Goal: Task Accomplishment & Management: Use online tool/utility

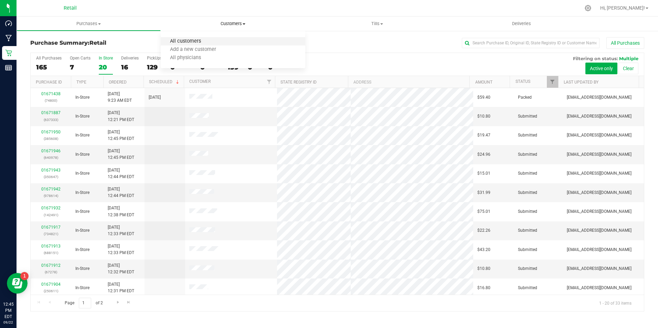
click at [208, 41] on span "All customers" at bounding box center [186, 42] width 50 height 6
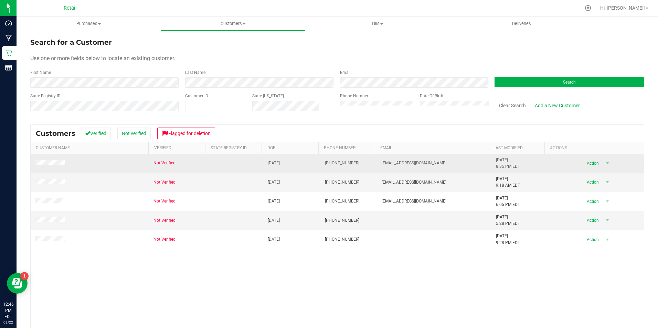
click at [55, 167] on td at bounding box center [90, 163] width 119 height 19
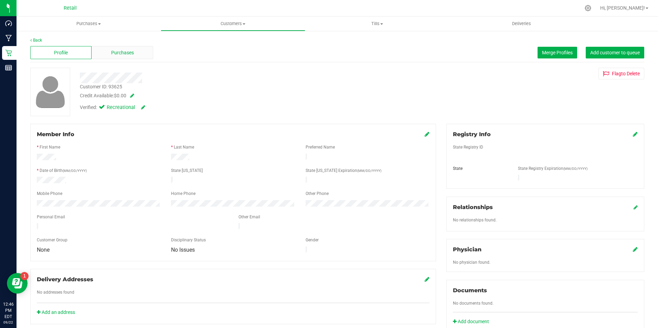
click at [115, 53] on span "Purchases" at bounding box center [122, 52] width 23 height 7
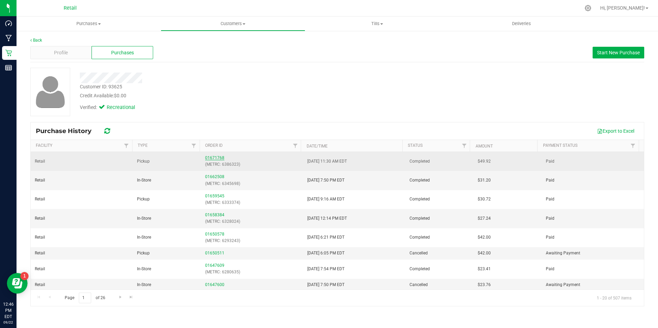
click at [215, 155] on link "01671768" at bounding box center [214, 157] width 19 height 5
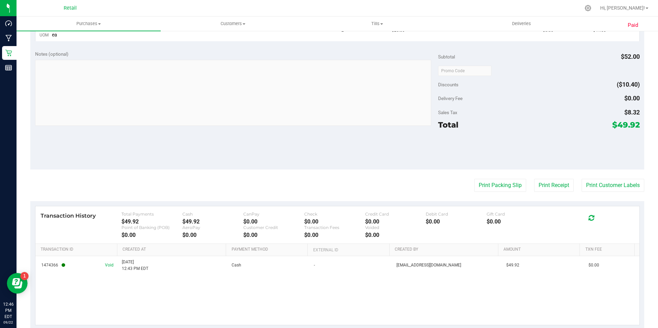
scroll to position [231, 0]
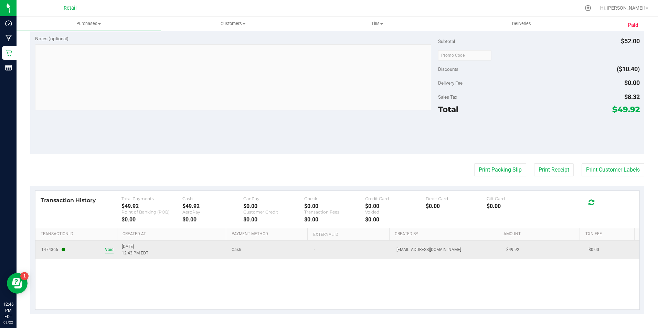
click at [106, 252] on span "Void" at bounding box center [109, 250] width 9 height 7
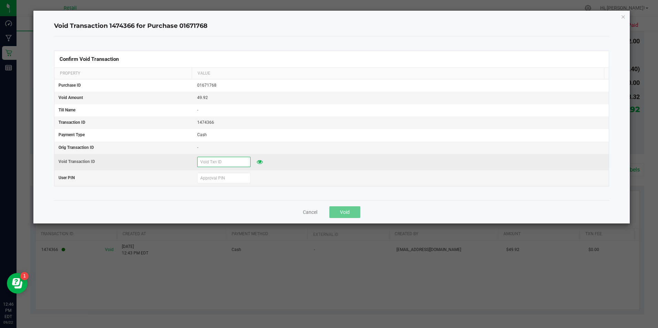
click at [209, 162] on input "text" at bounding box center [223, 162] width 53 height 10
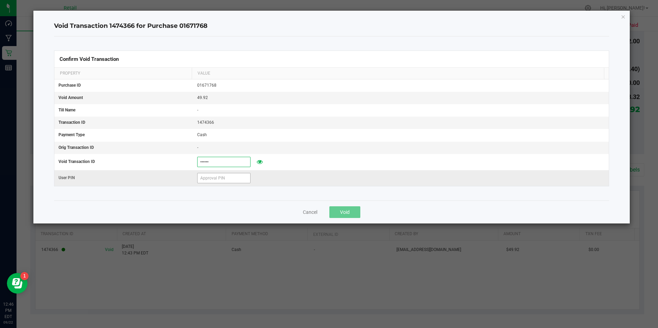
type input "[DATE]"
click at [208, 182] on input "text" at bounding box center [223, 178] width 53 height 10
type input "5"
click at [229, 179] on input "571204" at bounding box center [223, 178] width 53 height 10
type input "5"
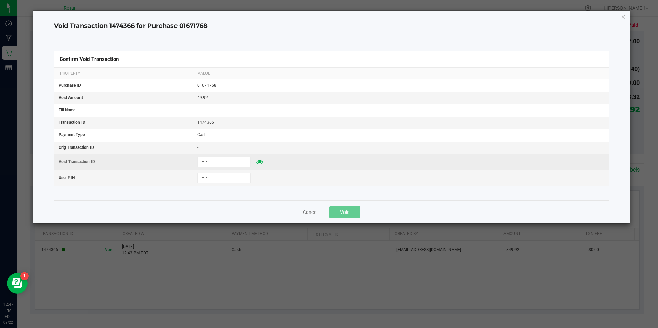
click at [256, 164] on icon at bounding box center [259, 162] width 7 height 5
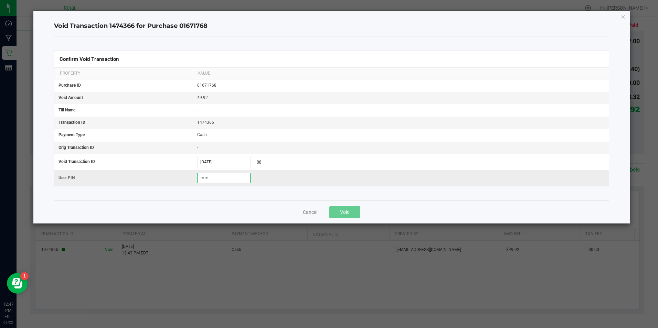
click at [224, 179] on input "571204" at bounding box center [223, 178] width 53 height 10
type input "5"
type input "571204"
click at [622, 17] on icon "Close" at bounding box center [622, 16] width 5 height 8
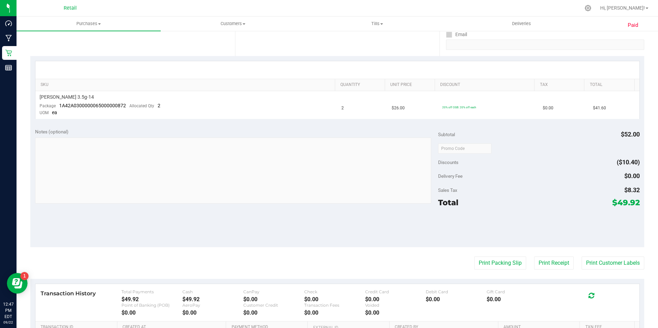
scroll to position [206, 0]
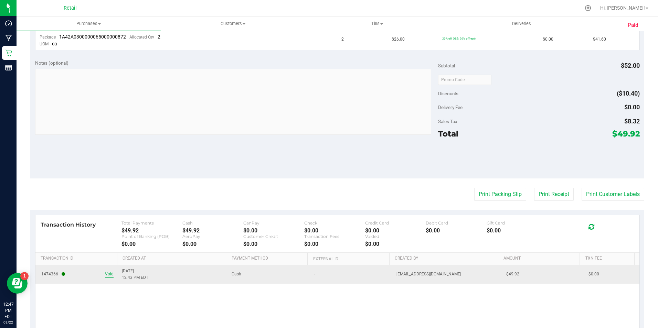
click at [111, 274] on span "Void" at bounding box center [109, 274] width 9 height 7
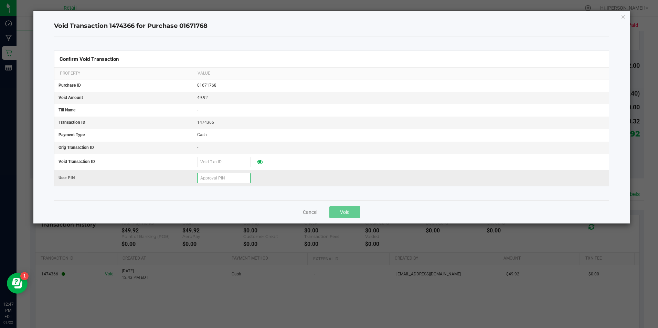
click at [204, 181] on input "text" at bounding box center [223, 178] width 53 height 10
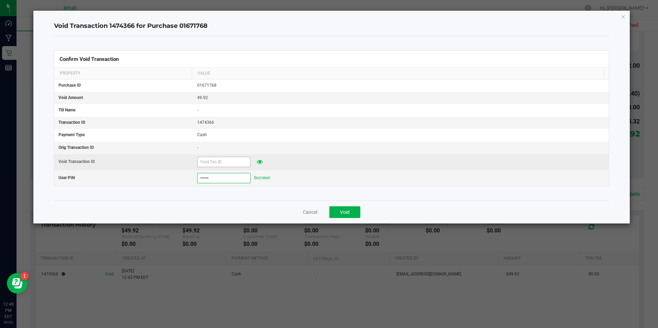
type input "571204"
click at [217, 162] on input "text" at bounding box center [223, 162] width 53 height 10
type input "[DATE]"
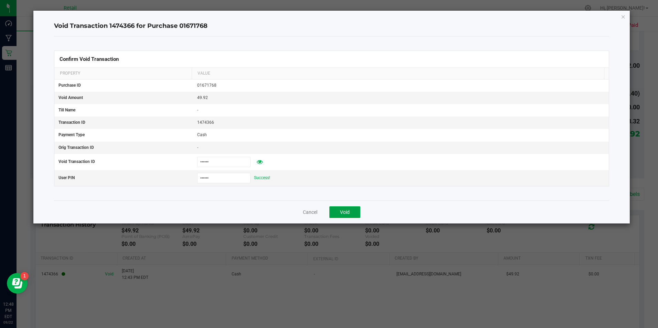
click at [344, 213] on span "Void" at bounding box center [345, 212] width 10 height 6
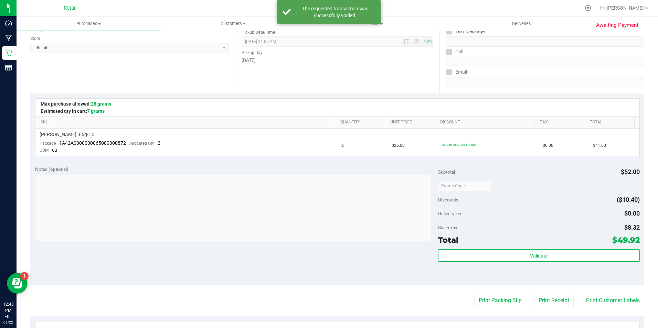
scroll to position [0, 0]
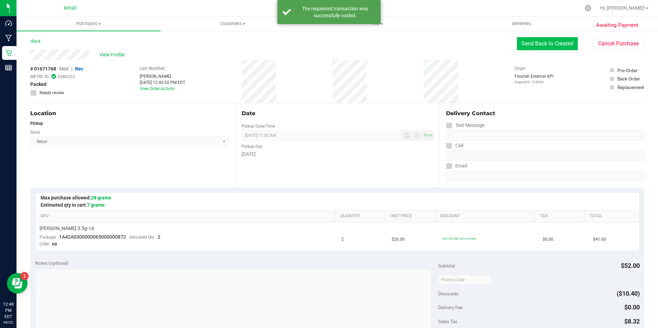
click at [562, 45] on button "Send Back to Created" at bounding box center [547, 43] width 61 height 13
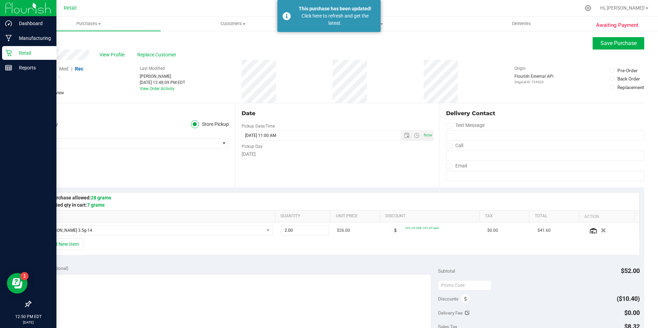
click at [11, 53] on icon at bounding box center [8, 53] width 7 height 7
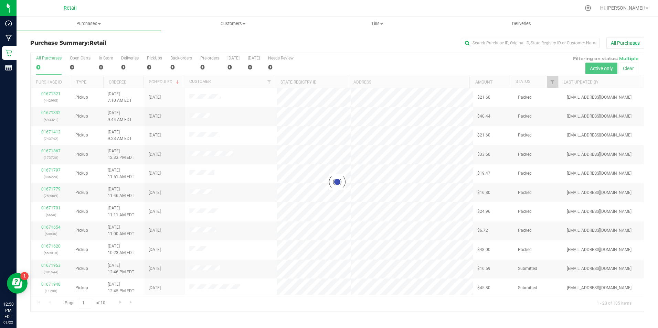
click at [97, 67] on div at bounding box center [337, 182] width 613 height 258
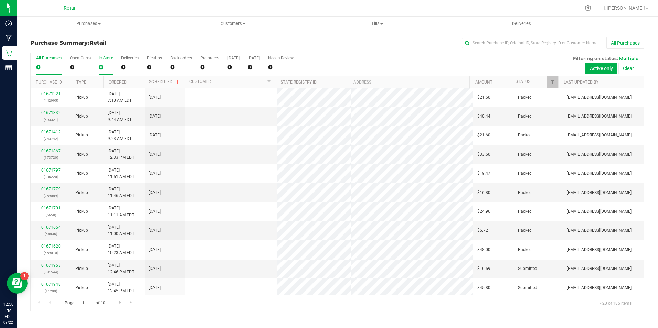
click at [100, 68] on div "0" at bounding box center [106, 67] width 14 height 8
click at [0, 0] on input "In Store 0" at bounding box center [0, 0] width 0 height 0
click at [100, 68] on div "0" at bounding box center [106, 67] width 14 height 8
click at [0, 0] on input "In Store 0" at bounding box center [0, 0] width 0 height 0
click at [100, 68] on div "0" at bounding box center [106, 67] width 14 height 8
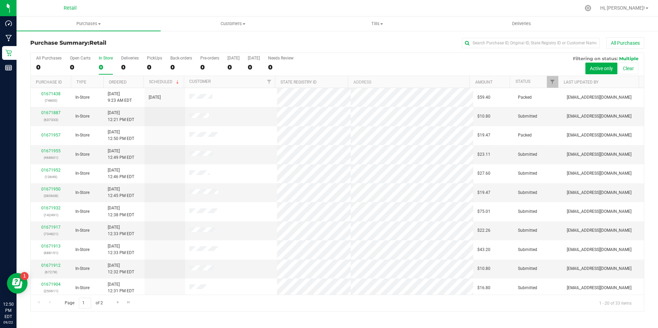
click at [0, 0] on input "In Store 0" at bounding box center [0, 0] width 0 height 0
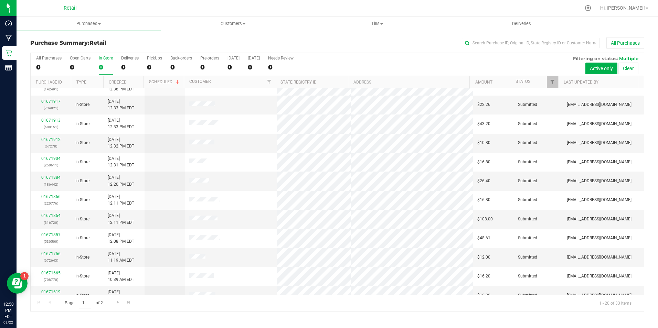
scroll to position [105, 0]
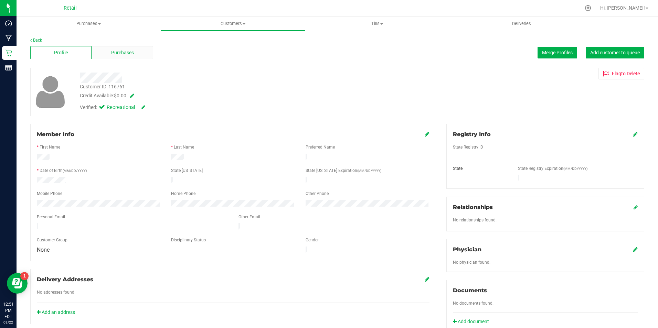
click at [115, 57] on div "Purchases" at bounding box center [121, 52] width 61 height 13
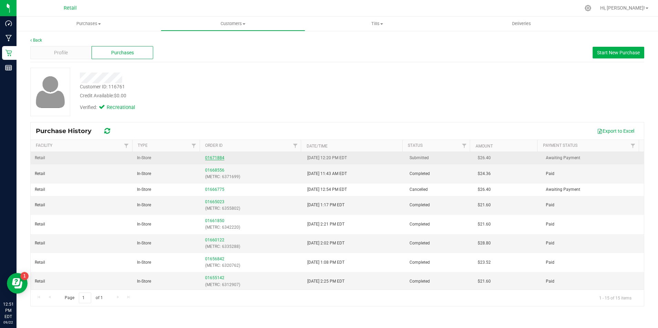
click at [217, 158] on link "01671884" at bounding box center [214, 157] width 19 height 5
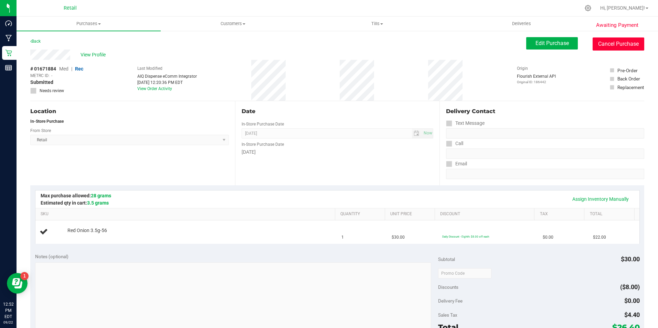
click at [617, 44] on button "Cancel Purchase" at bounding box center [618, 43] width 52 height 13
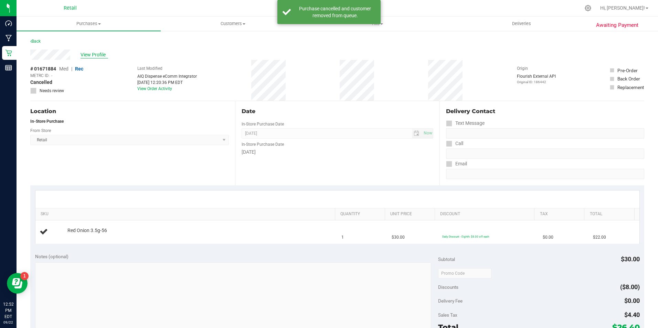
click at [96, 57] on span "View Profile" at bounding box center [94, 54] width 28 height 7
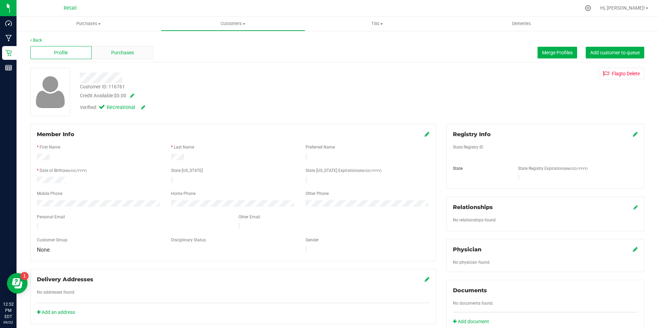
click at [119, 58] on div "Purchases" at bounding box center [121, 52] width 61 height 13
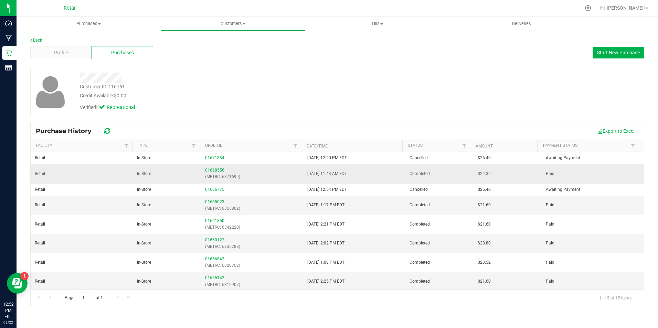
click at [141, 171] on span "In-Store" at bounding box center [144, 174] width 14 height 7
click at [217, 177] on p "(METRC: 6371699)" at bounding box center [252, 177] width 94 height 7
click at [211, 171] on link "01668556" at bounding box center [214, 170] width 19 height 5
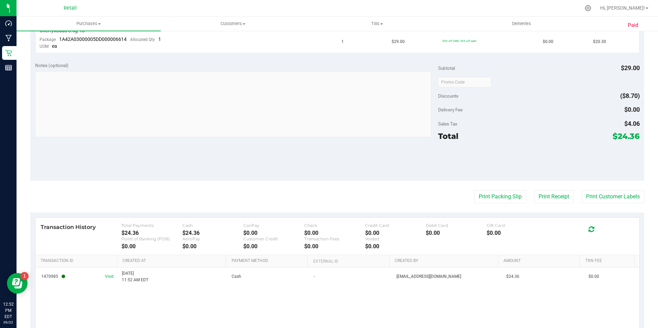
scroll to position [231, 0]
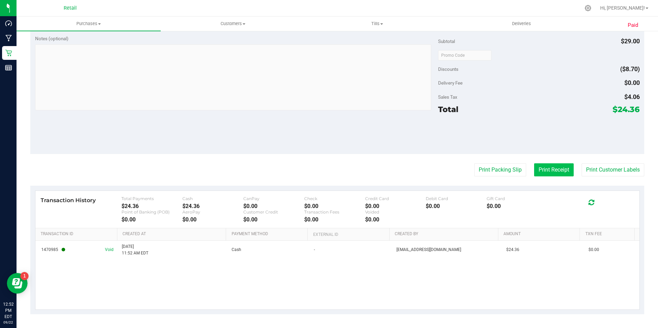
click at [545, 165] on button "Print Receipt" at bounding box center [554, 169] width 40 height 13
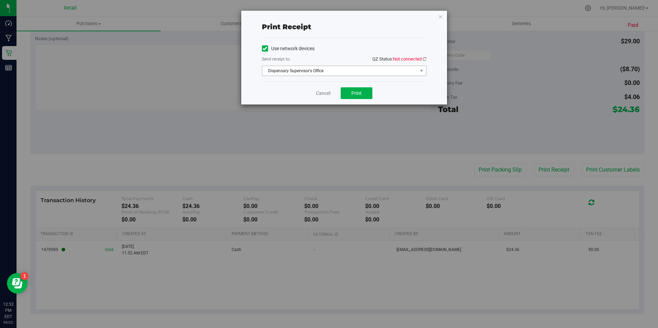
click at [318, 66] on span "Dispensary Supervisor's Office" at bounding box center [339, 71] width 155 height 10
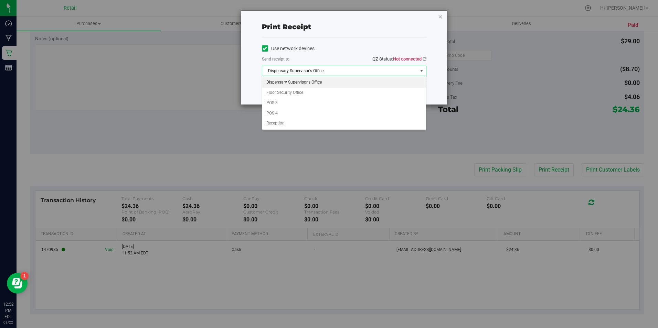
click at [439, 16] on icon "button" at bounding box center [440, 16] width 5 height 8
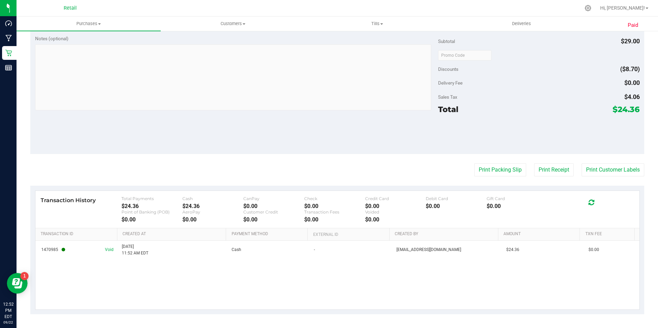
click at [556, 175] on button "Print Receipt" at bounding box center [554, 169] width 40 height 13
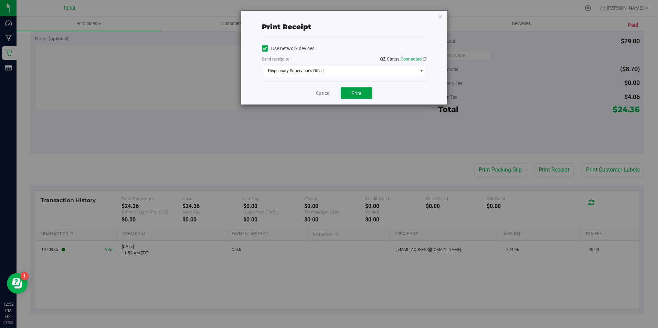
click at [355, 94] on span "Print" at bounding box center [356, 93] width 10 height 6
click at [270, 48] on label "Use network devices" at bounding box center [288, 48] width 53 height 7
click at [0, 0] on input "Use network devices" at bounding box center [0, 0] width 0 height 0
drag, startPoint x: 301, startPoint y: 67, endPoint x: 300, endPoint y: 71, distance: 3.6
click at [301, 68] on span "Choose printer" at bounding box center [339, 71] width 155 height 10
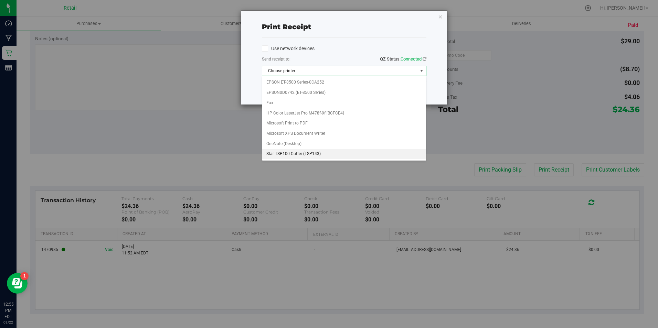
click at [296, 153] on li "Star TSP100 Cutter (TSP143)" at bounding box center [344, 154] width 164 height 10
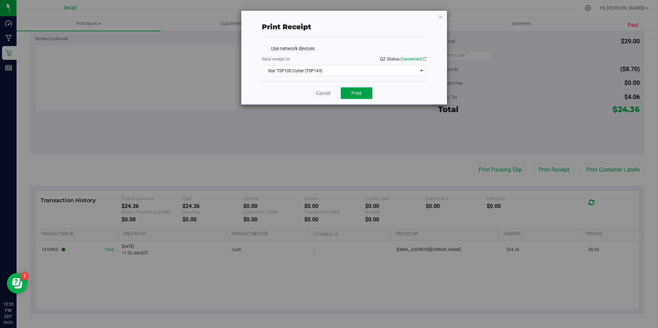
click at [362, 95] on button "Print" at bounding box center [356, 93] width 32 height 12
click at [440, 18] on icon "button" at bounding box center [440, 16] width 5 height 8
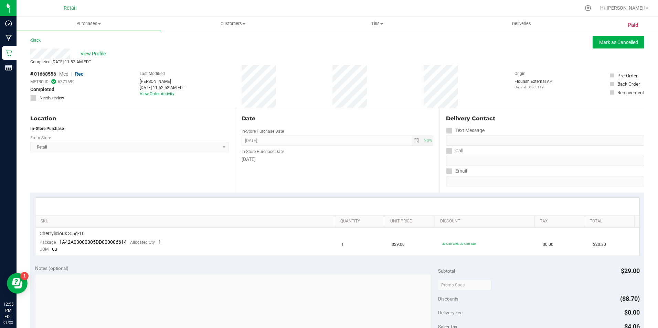
scroll to position [0, 0]
click at [33, 39] on link "Back" at bounding box center [35, 41] width 10 height 5
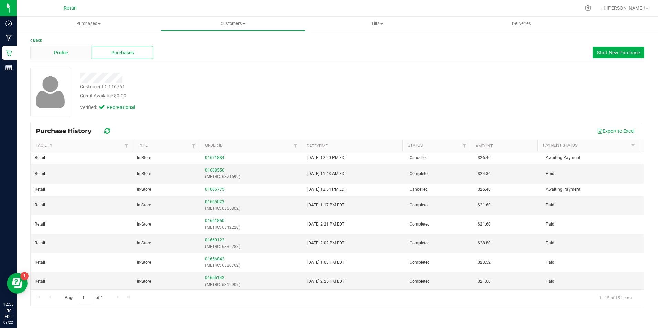
click at [69, 52] on div "Profile" at bounding box center [60, 52] width 61 height 13
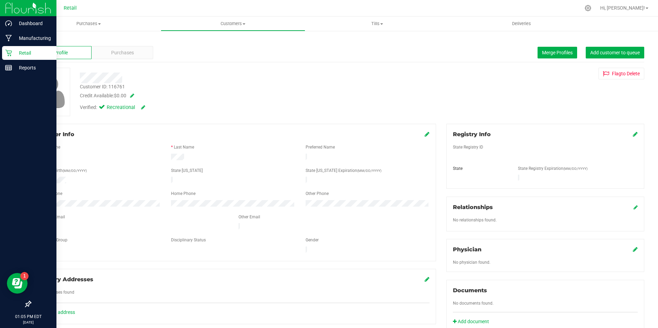
click at [13, 53] on p "Retail" at bounding box center [32, 53] width 41 height 8
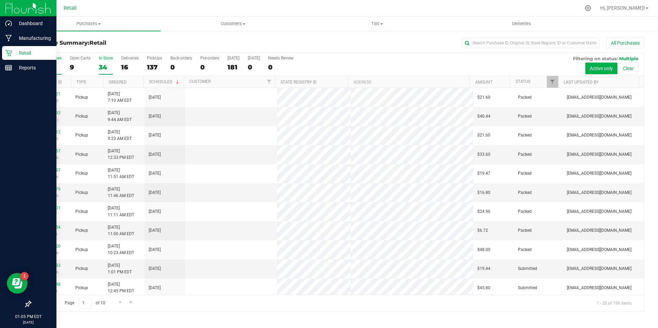
click at [111, 65] on div "34" at bounding box center [106, 67] width 14 height 8
click at [0, 0] on input "In Store 34" at bounding box center [0, 0] width 0 height 0
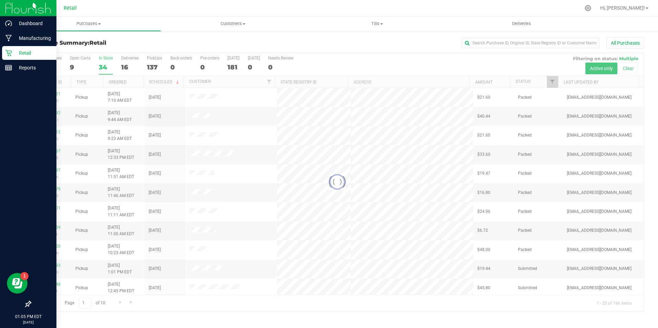
click at [107, 63] on div at bounding box center [337, 182] width 613 height 258
click at [107, 62] on label "In Store 34" at bounding box center [106, 65] width 14 height 19
click at [0, 0] on input "In Store 34" at bounding box center [0, 0] width 0 height 0
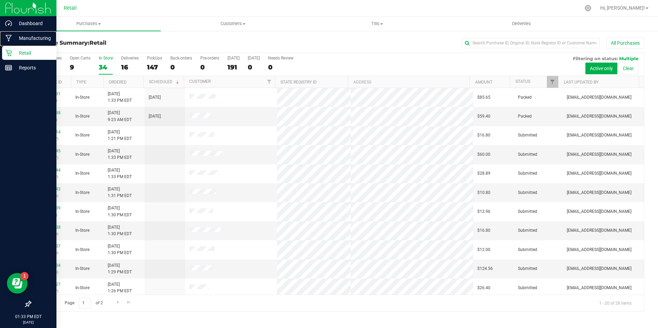
click at [12, 46] on nav "Dashboard Manufacturing Retail Reports 01:33 PM EDT [DATE] 09/22" at bounding box center [28, 164] width 56 height 328
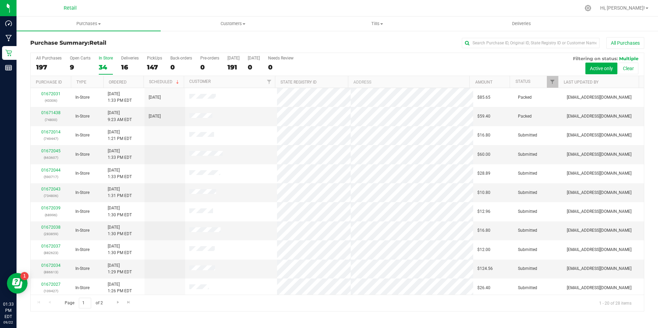
click at [105, 66] on div "34" at bounding box center [106, 67] width 14 height 8
click at [0, 0] on input "In Store 34" at bounding box center [0, 0] width 0 height 0
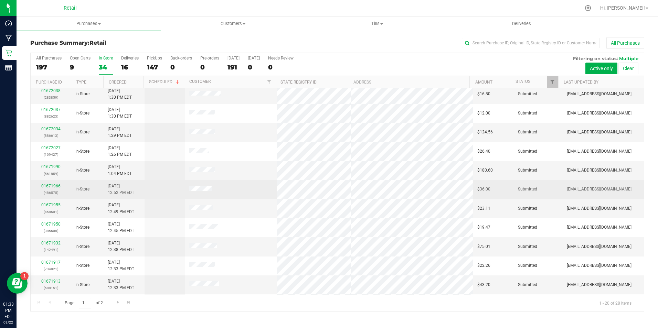
scroll to position [174, 0]
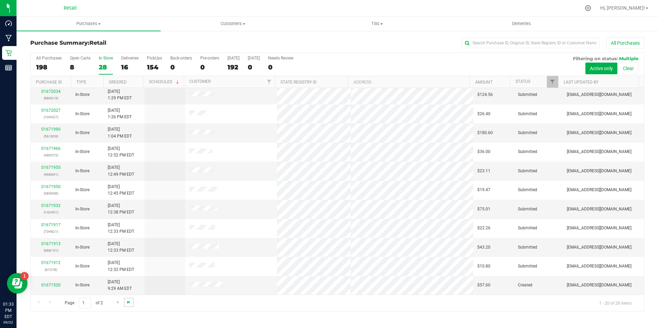
click at [129, 301] on span "Go to the last page" at bounding box center [129, 303] width 6 height 6
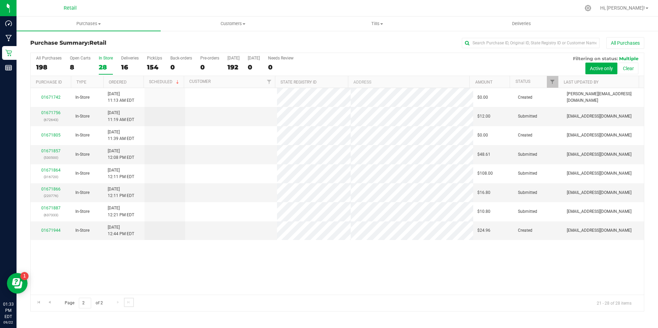
scroll to position [0, 0]
click at [40, 304] on span "Go to the first page" at bounding box center [39, 303] width 6 height 6
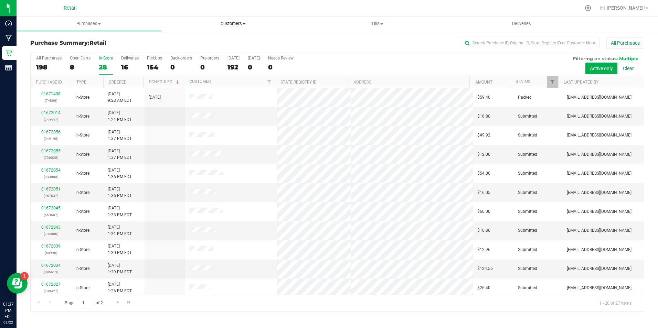
click at [222, 25] on span "Customers" at bounding box center [232, 24] width 143 height 6
click at [199, 41] on span "All customers" at bounding box center [186, 42] width 50 height 6
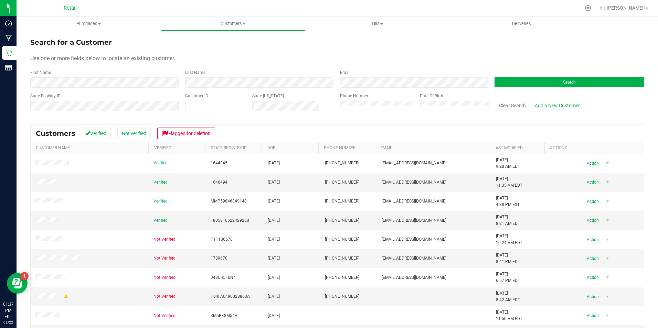
click at [183, 80] on div "Last Name" at bounding box center [257, 78] width 155 height 18
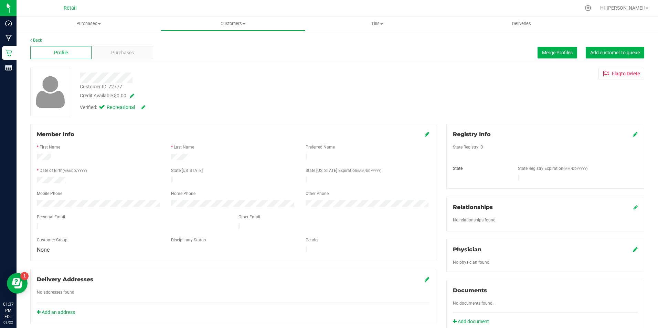
click at [116, 59] on div "Profile Purchases Merge Profiles Add customer to queue" at bounding box center [337, 52] width 614 height 19
click at [120, 54] on span "Purchases" at bounding box center [122, 52] width 23 height 7
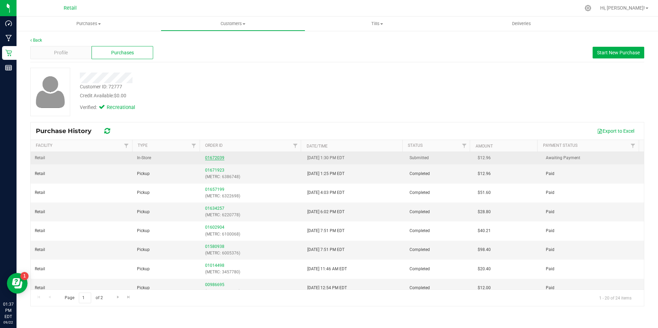
click at [217, 159] on link "01672039" at bounding box center [214, 157] width 19 height 5
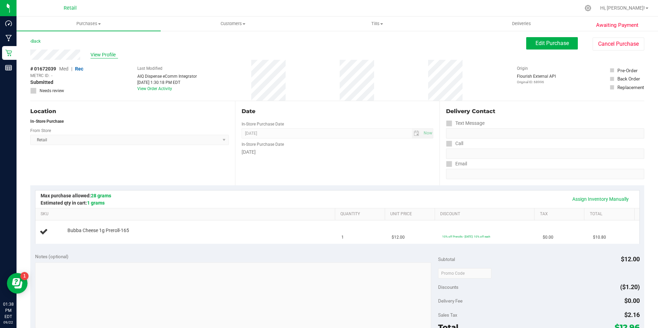
click at [93, 54] on span "View Profile" at bounding box center [104, 54] width 28 height 7
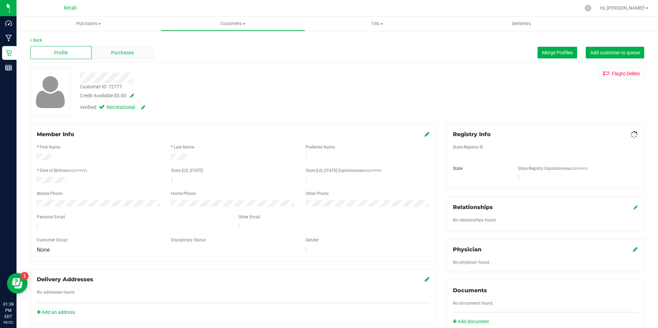
click at [111, 54] on span "Purchases" at bounding box center [122, 52] width 23 height 7
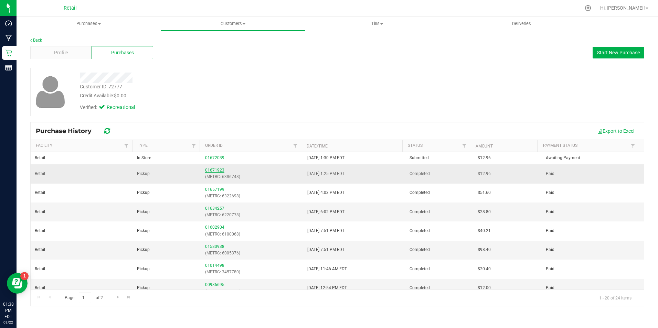
click at [212, 171] on link "01671923" at bounding box center [214, 170] width 19 height 5
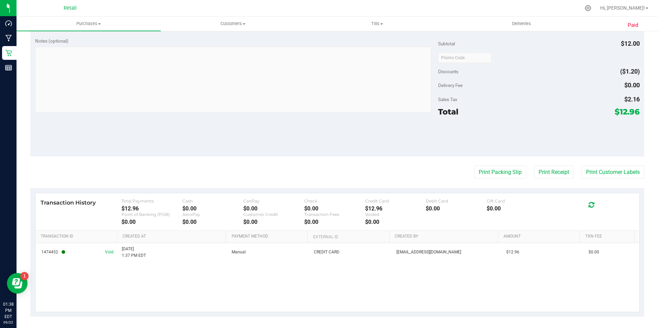
scroll to position [231, 0]
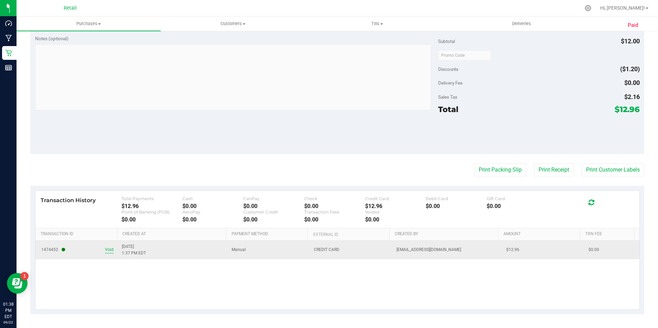
click at [112, 248] on span "Void" at bounding box center [109, 250] width 9 height 7
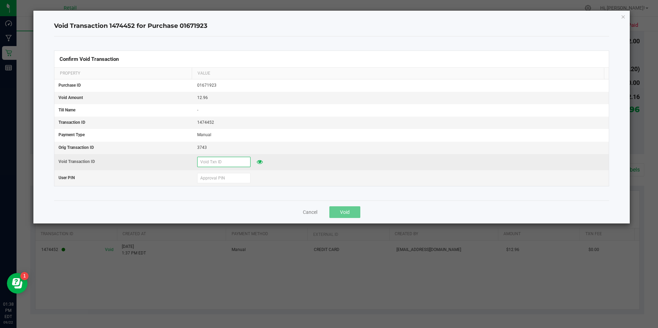
click at [210, 161] on input "text" at bounding box center [223, 162] width 53 height 10
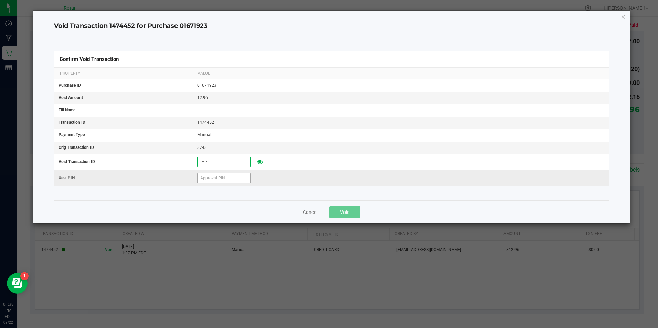
type input "[DATE]"
click at [216, 175] on input "text" at bounding box center [223, 178] width 53 height 10
type input "571204"
click at [339, 210] on button "Void" at bounding box center [344, 212] width 31 height 12
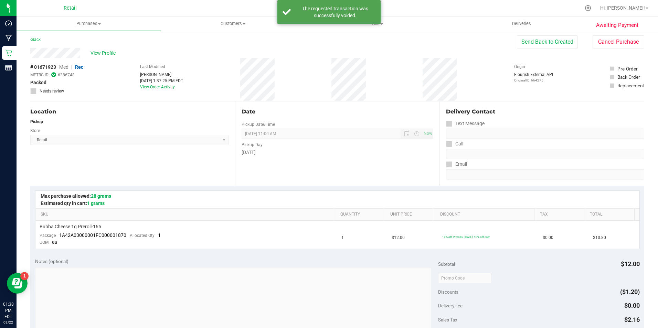
scroll to position [0, 0]
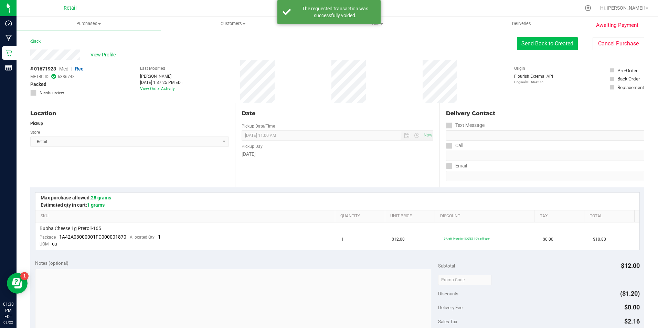
click at [541, 43] on button "Send Back to Created" at bounding box center [547, 43] width 61 height 13
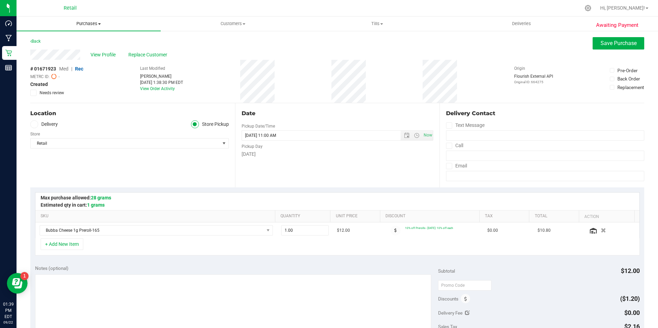
click at [97, 23] on span "Purchases" at bounding box center [89, 24] width 144 height 6
click at [70, 42] on span "Summary of purchases" at bounding box center [52, 42] width 71 height 6
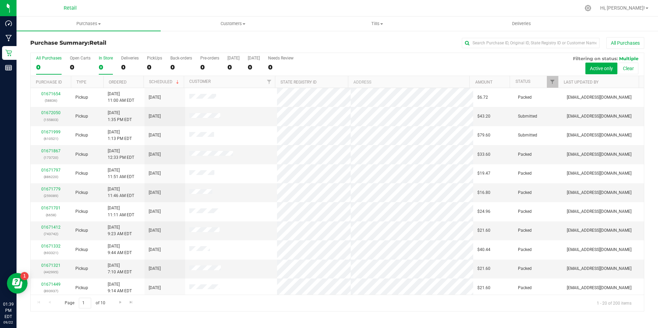
click at [108, 63] on div "0" at bounding box center [106, 67] width 14 height 8
click at [0, 0] on input "In Store 0" at bounding box center [0, 0] width 0 height 0
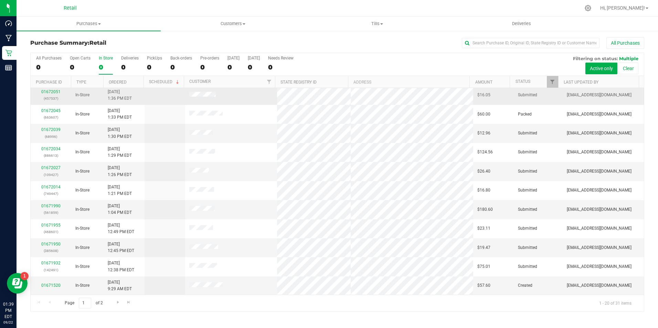
scroll to position [174, 0]
click at [129, 306] on link "Go to the last page" at bounding box center [129, 302] width 10 height 9
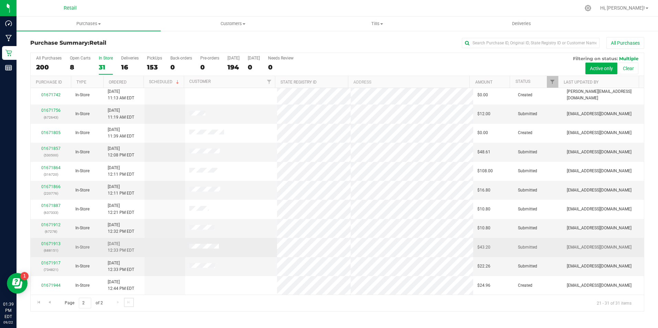
scroll to position [0, 0]
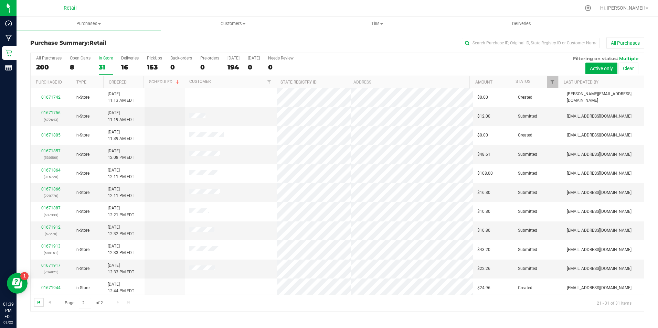
click at [41, 302] on span "Go to the first page" at bounding box center [39, 303] width 6 height 6
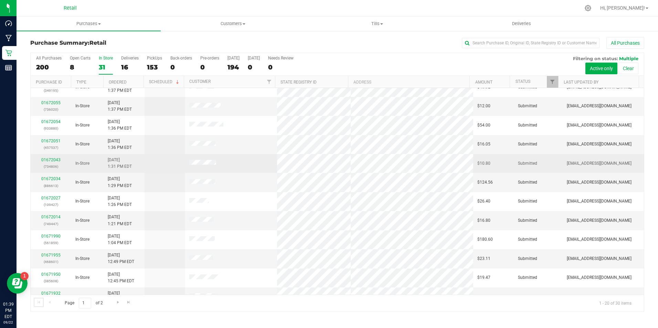
scroll to position [138, 0]
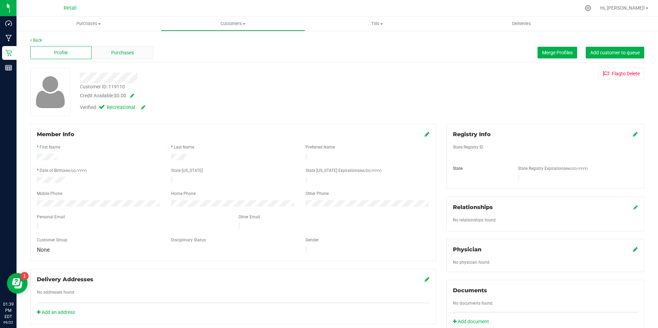
click at [122, 48] on div "Purchases" at bounding box center [121, 52] width 61 height 13
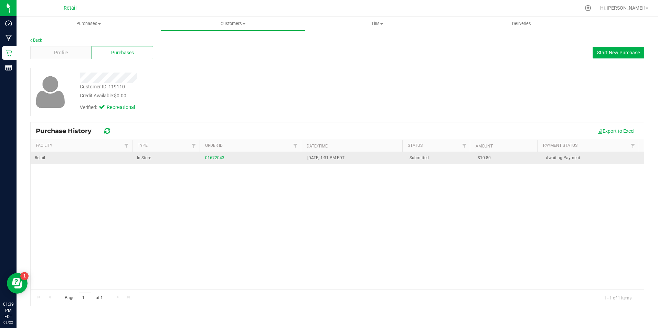
click at [218, 155] on div "01672043" at bounding box center [252, 158] width 94 height 7
click at [213, 159] on link "01672043" at bounding box center [214, 157] width 19 height 5
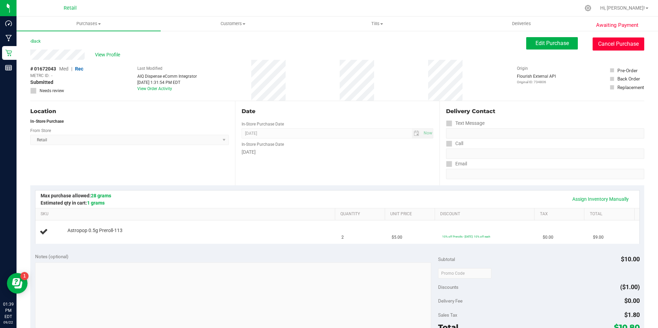
click at [606, 40] on button "Cancel Purchase" at bounding box center [618, 43] width 52 height 13
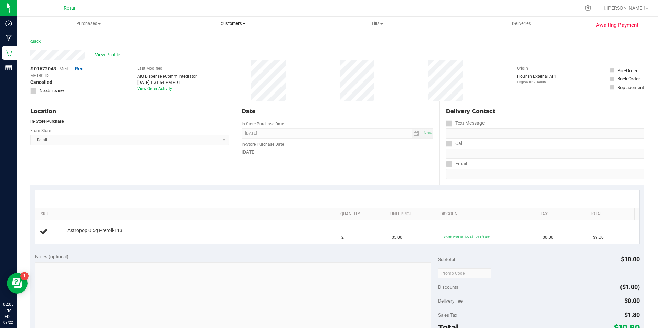
click at [239, 25] on span "Customers" at bounding box center [232, 24] width 143 height 6
click at [231, 24] on span "Customers" at bounding box center [233, 24] width 144 height 6
click at [244, 24] on span at bounding box center [243, 23] width 3 height 1
click at [216, 47] on span "Add a new customer" at bounding box center [193, 50] width 65 height 6
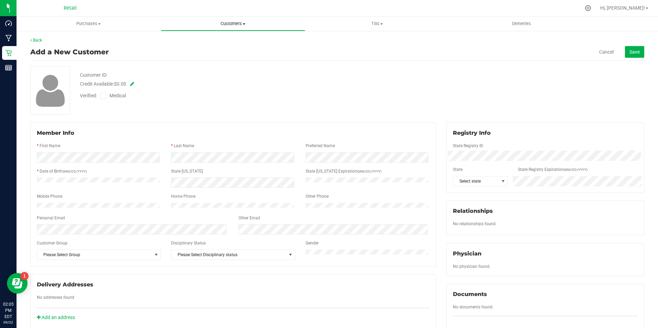
click at [246, 26] on span "Customers" at bounding box center [232, 24] width 143 height 6
click at [94, 29] on uib-tab-heading "Purchases Summary of purchases Fulfillment All purchases" at bounding box center [88, 24] width 143 height 14
click at [98, 45] on li "Summary of purchases" at bounding box center [89, 41] width 144 height 8
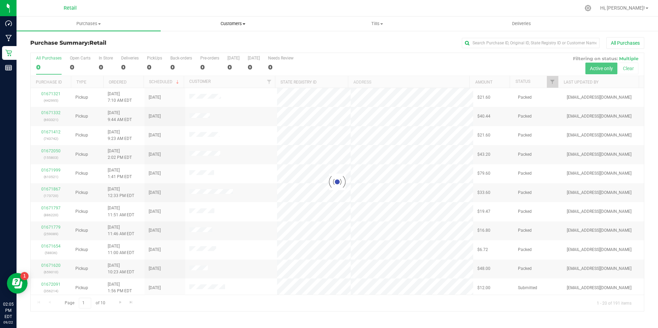
click at [237, 22] on span "Customers" at bounding box center [232, 24] width 143 height 6
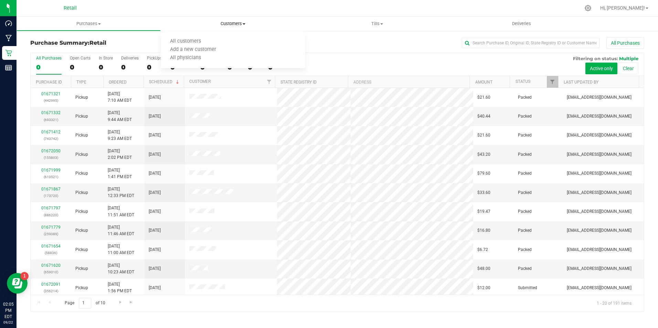
click at [206, 49] on span "Add a new customer" at bounding box center [193, 50] width 65 height 6
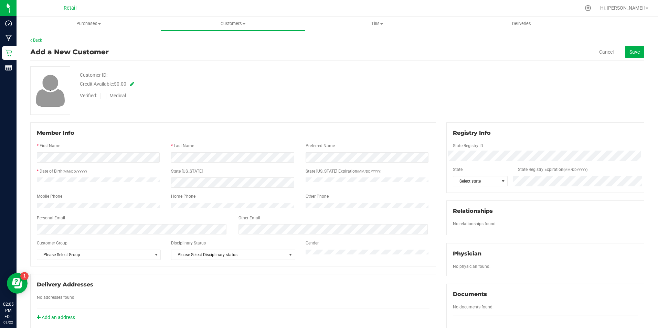
click at [40, 42] on link "Back" at bounding box center [36, 40] width 12 height 5
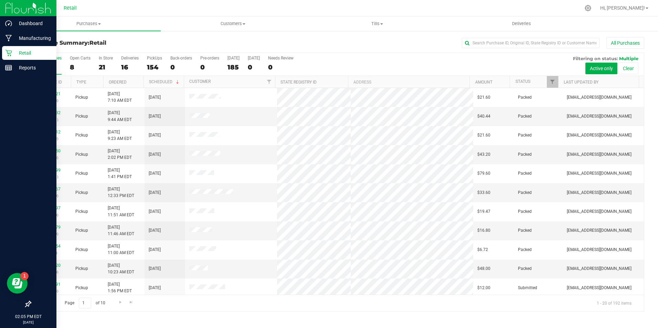
click at [12, 58] on div "Retail" at bounding box center [29, 53] width 54 height 14
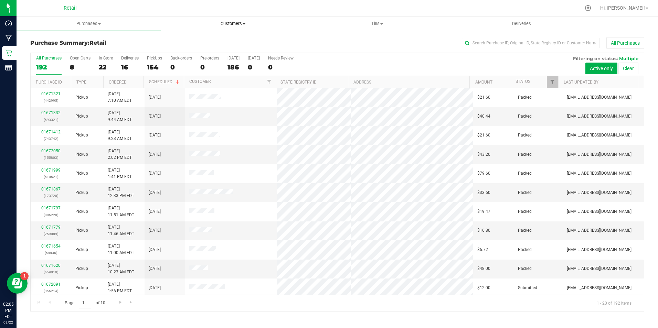
click at [236, 24] on span "Customers" at bounding box center [232, 24] width 143 height 6
click at [202, 42] on span "All customers" at bounding box center [186, 42] width 50 height 6
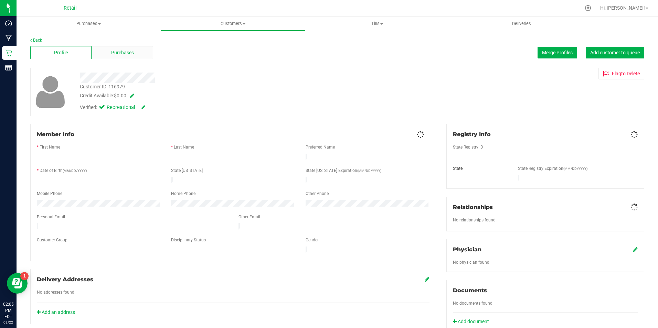
click at [129, 49] on div "Purchases" at bounding box center [121, 52] width 61 height 13
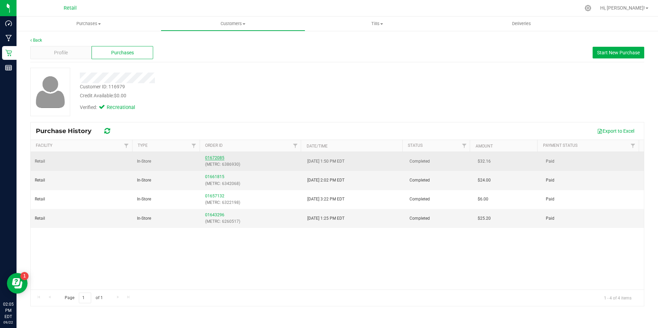
click at [213, 156] on link "01672085" at bounding box center [214, 157] width 19 height 5
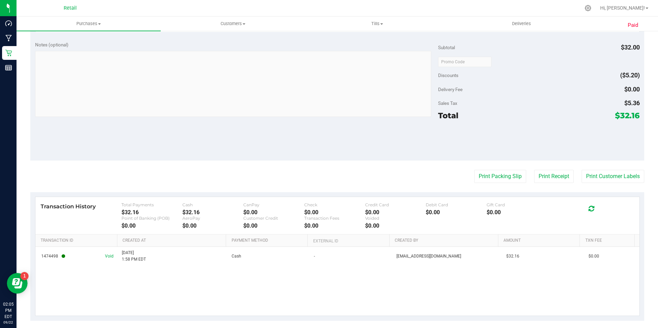
scroll to position [294, 0]
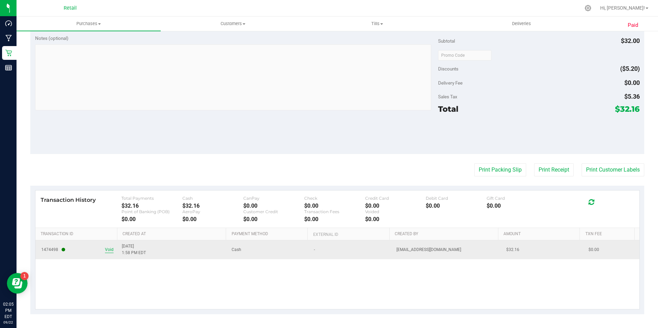
click at [111, 250] on span "Void" at bounding box center [109, 250] width 9 height 7
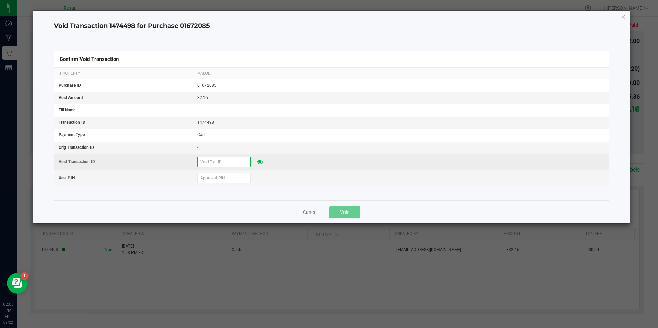
click at [223, 163] on input "text" at bounding box center [223, 162] width 53 height 10
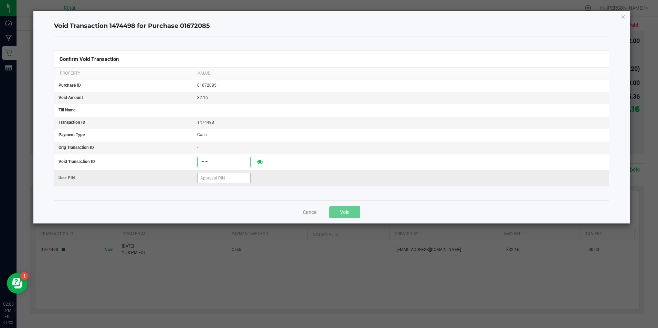
type input "[DATE]"
click at [203, 179] on input "text" at bounding box center [223, 178] width 53 height 10
type input "571204"
click at [342, 211] on span "Void" at bounding box center [345, 212] width 10 height 6
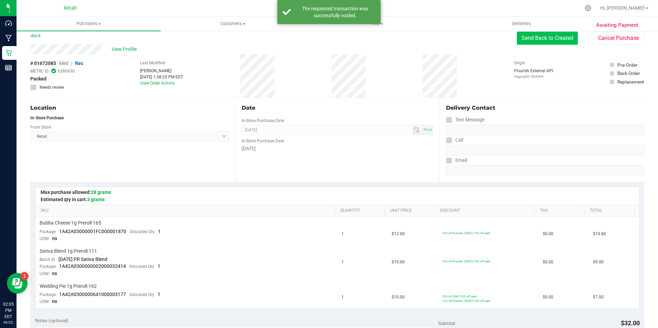
scroll to position [2, 0]
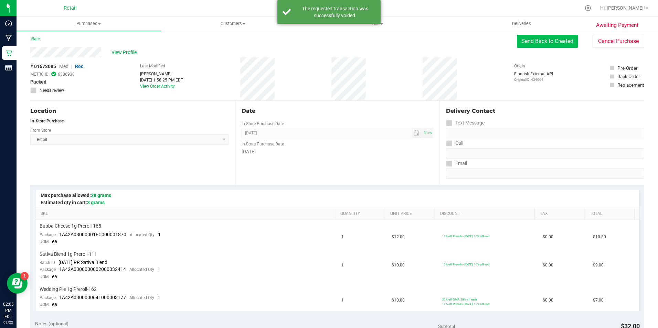
click at [542, 38] on button "Send Back to Created" at bounding box center [547, 41] width 61 height 13
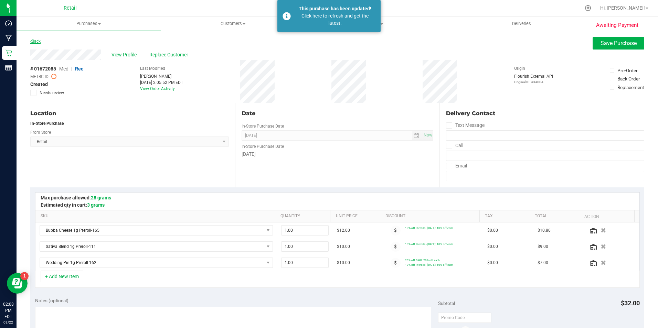
click at [41, 41] on link "Back" at bounding box center [35, 41] width 10 height 5
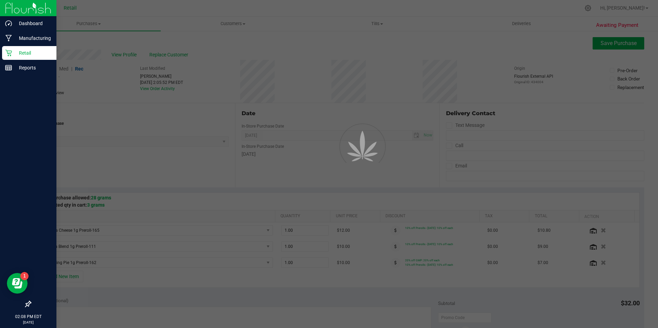
click at [11, 53] on icon at bounding box center [8, 53] width 7 height 7
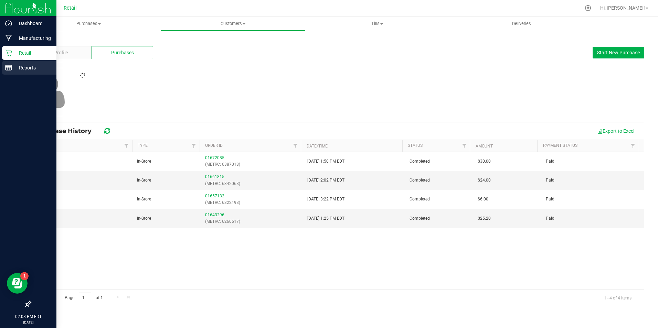
click at [14, 62] on div "Reports" at bounding box center [29, 68] width 54 height 14
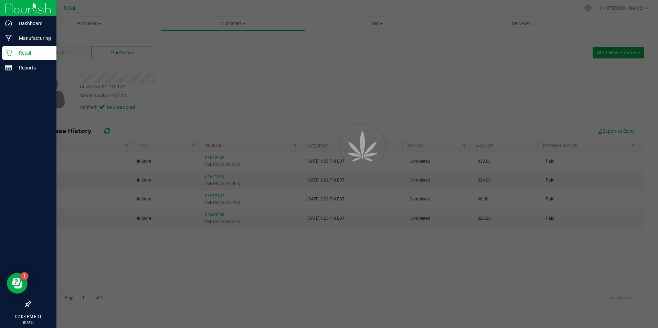
click at [14, 60] on link "Retail" at bounding box center [28, 53] width 56 height 15
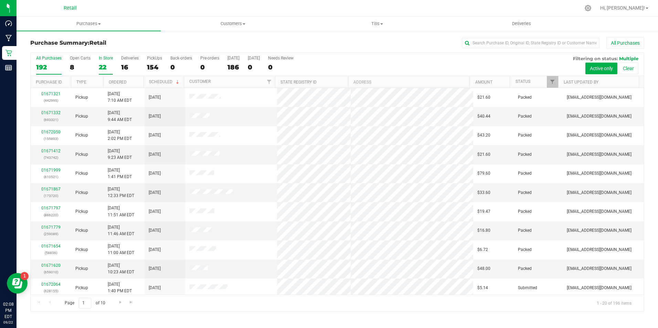
click at [99, 67] on div "22" at bounding box center [106, 67] width 14 height 8
click at [0, 0] on input "In Store 22" at bounding box center [0, 0] width 0 height 0
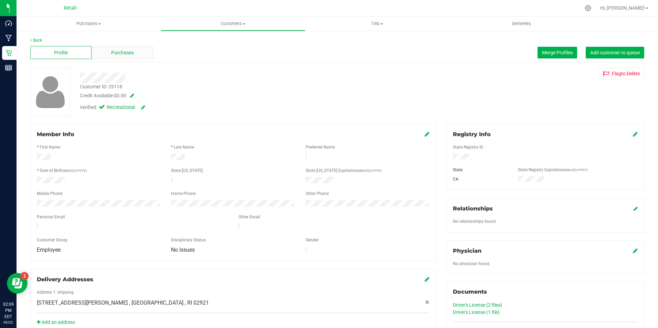
click at [117, 57] on div "Purchases" at bounding box center [121, 52] width 61 height 13
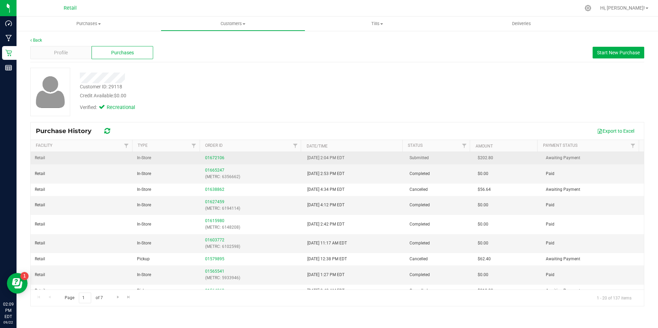
click at [213, 155] on div "01672106" at bounding box center [252, 158] width 94 height 7
click at [206, 158] on link "01672106" at bounding box center [214, 157] width 19 height 5
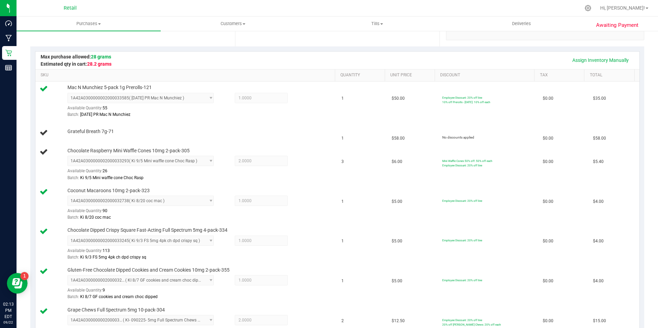
scroll to position [138, 0]
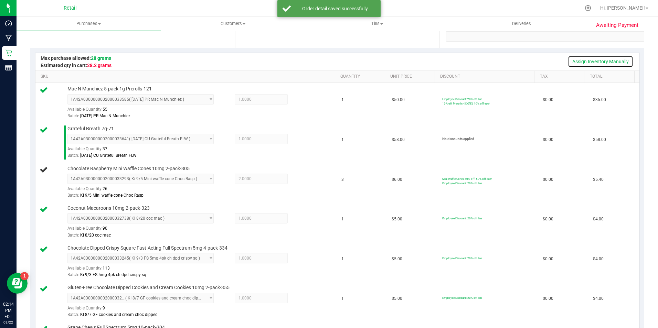
click at [584, 58] on link "Assign Inventory Manually" at bounding box center [599, 62] width 65 height 12
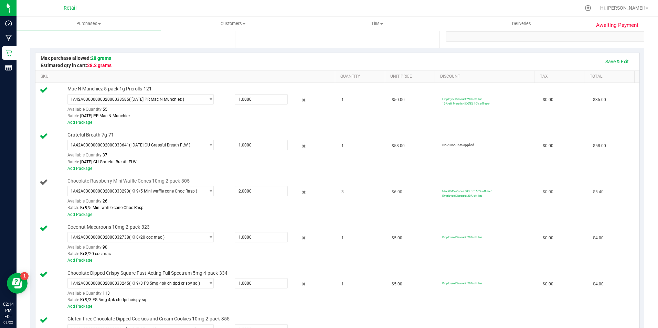
click at [343, 193] on td "3" at bounding box center [362, 198] width 50 height 46
click at [332, 190] on tr "Chocolate Raspberry Mini Waffle Cones 10mg 2-pack-305 1A42A0300000002000033293 …" at bounding box center [337, 198] width 604 height 46
click at [270, 190] on span "2.0000 2" at bounding box center [261, 191] width 53 height 10
click at [153, 189] on span "( Ki 9/5 Mini waffle cone Choc Rasp )" at bounding box center [163, 191] width 68 height 5
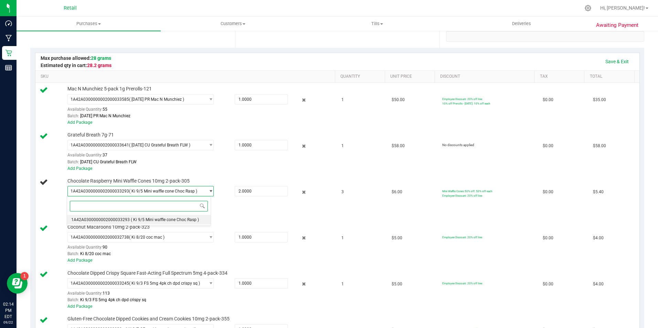
click at [187, 218] on span "( Ki 9/5 Mini waffle cone Choc Rasp )" at bounding box center [165, 219] width 68 height 5
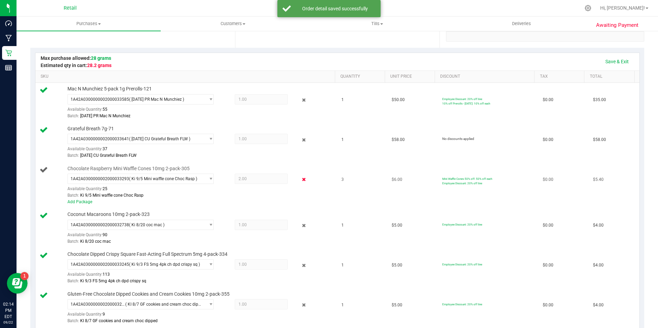
click at [302, 180] on icon at bounding box center [303, 180] width 7 height 8
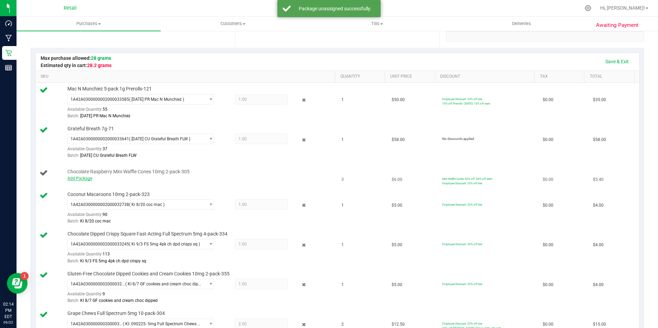
click at [88, 180] on link "Add Package" at bounding box center [79, 178] width 25 height 5
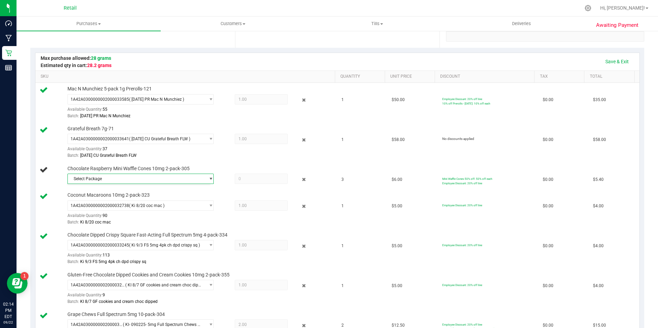
click at [95, 180] on span "Select Package" at bounding box center [136, 179] width 137 height 10
click at [113, 177] on span "Select Package" at bounding box center [136, 179] width 137 height 10
click at [131, 202] on div "Select Package 1A42A0300000002000033293 ( Ki 9/5 Mini waffle cone Choc Rasp ) N…" at bounding box center [139, 199] width 144 height 30
click at [131, 205] on span "( Ki 9/5 Mini waffle cone Choc Rasp )" at bounding box center [165, 207] width 68 height 5
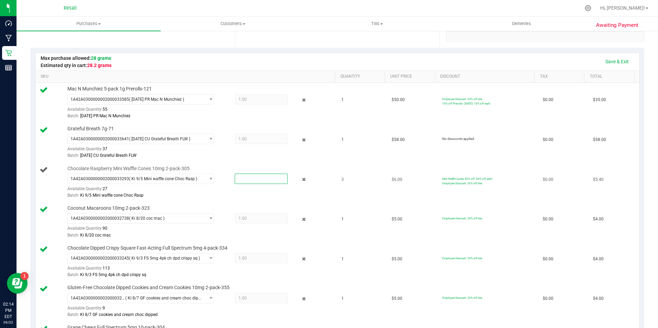
click at [262, 182] on span at bounding box center [261, 179] width 53 height 10
type input "3"
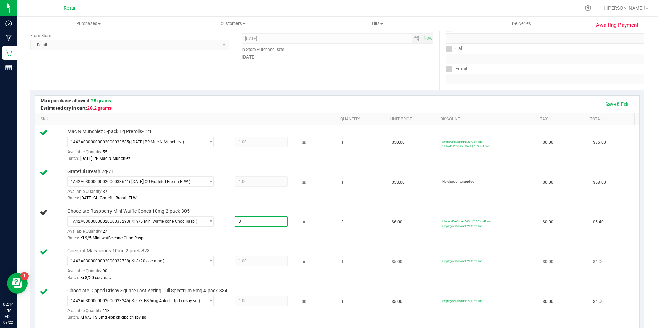
scroll to position [34, 0]
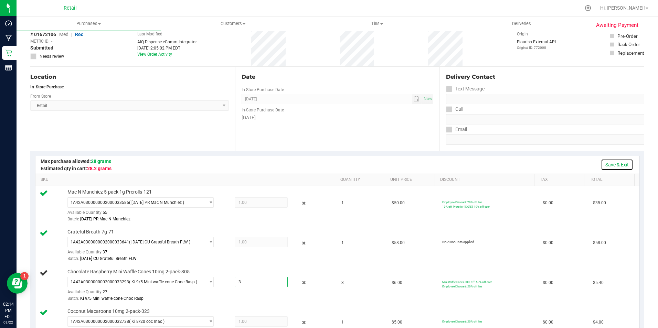
type input "3.0000"
click at [601, 163] on link "Save & Exit" at bounding box center [616, 165] width 32 height 12
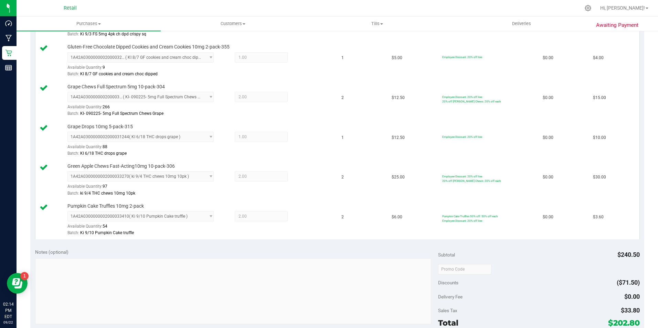
scroll to position [481, 0]
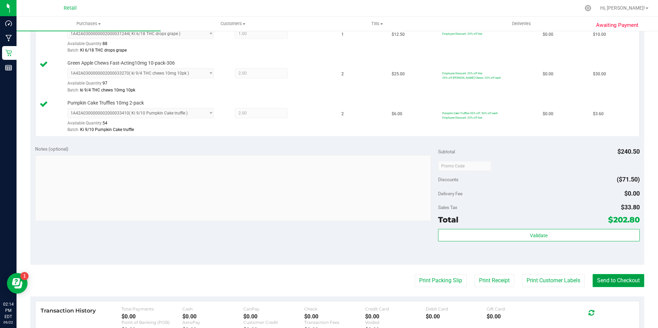
click at [600, 281] on button "Send to Checkout" at bounding box center [618, 280] width 52 height 13
